Goal: Transaction & Acquisition: Purchase product/service

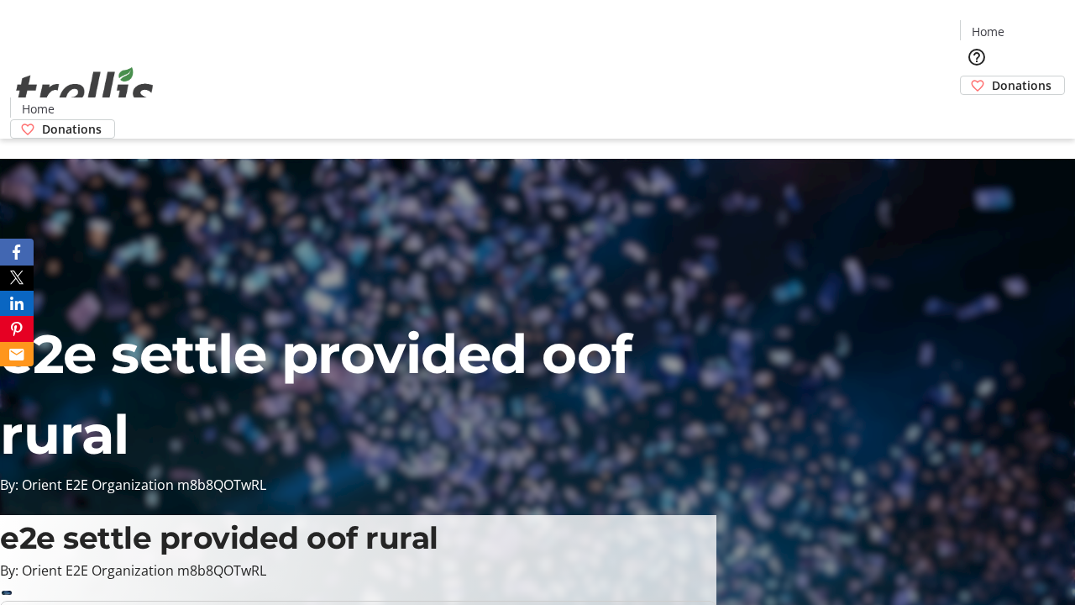
click at [992, 76] on span "Donations" at bounding box center [1022, 85] width 60 height 18
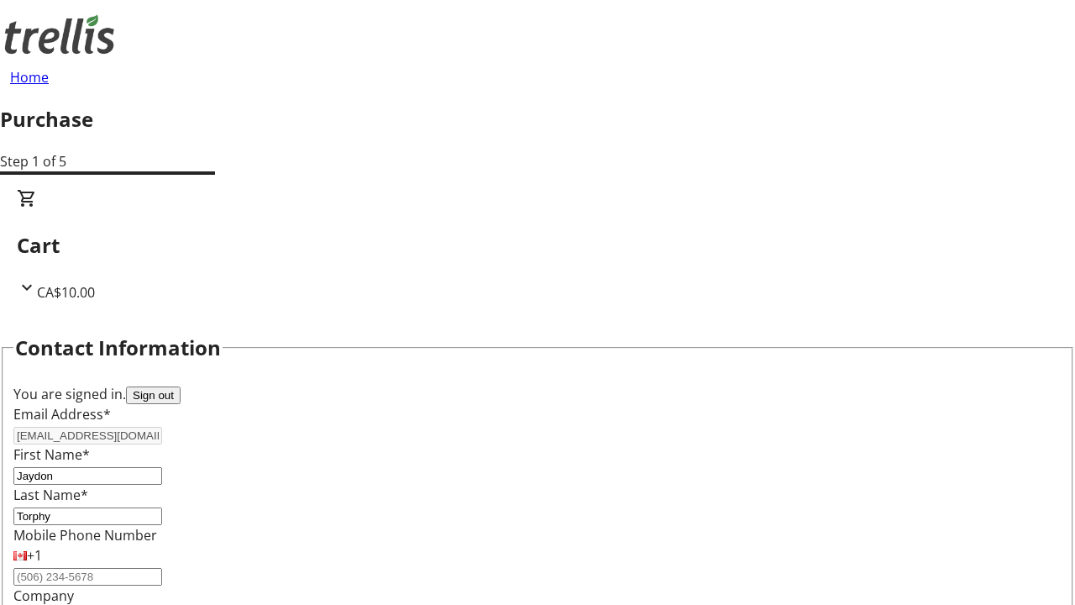
select select "BC"
select select "CA"
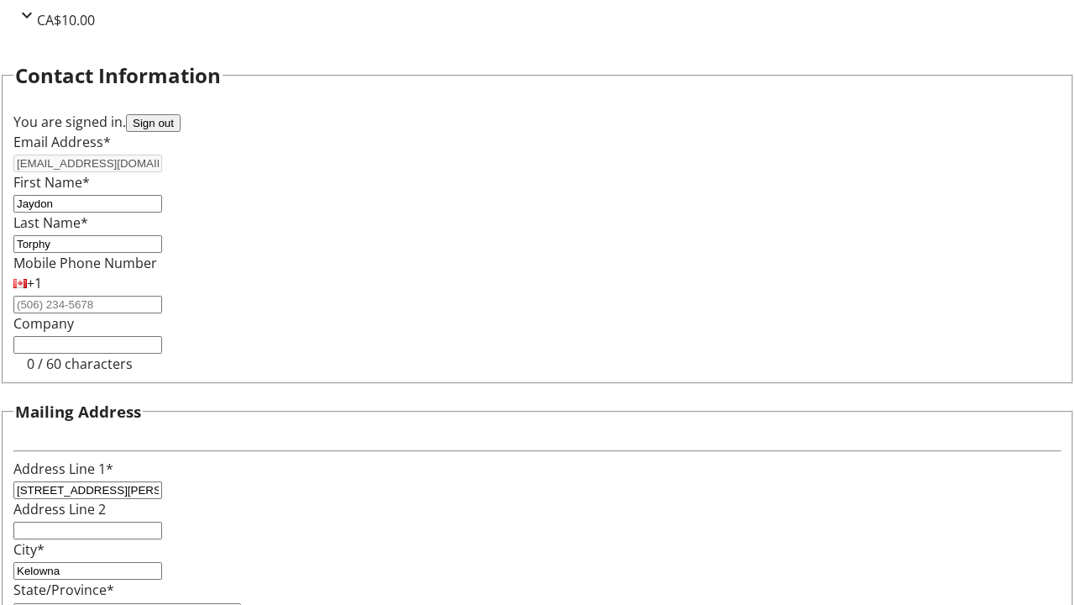
type input "V1Y 0C2"
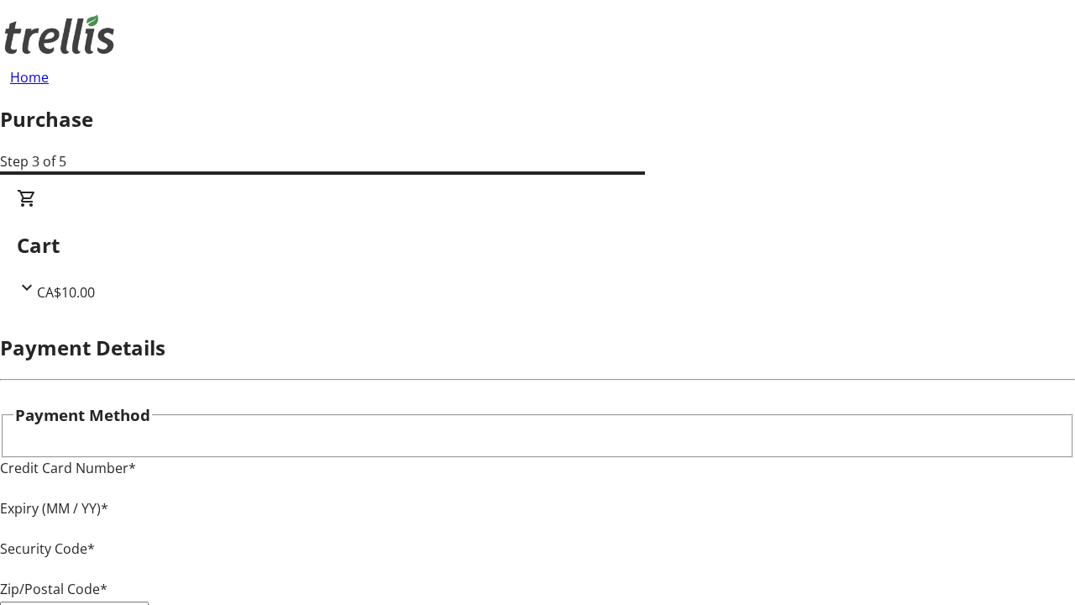
type input "V1Y 0C2"
